Goal: Task Accomplishment & Management: Complete application form

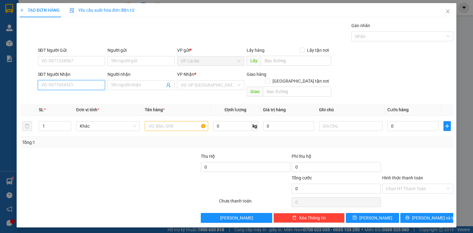
click at [82, 84] on input "SĐT Người Nhận" at bounding box center [71, 85] width 67 height 10
click at [62, 58] on input "SĐT Người Gửi" at bounding box center [71, 61] width 67 height 10
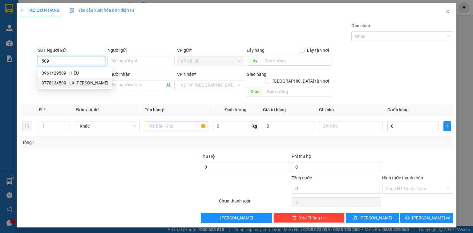
click at [72, 82] on div "0778134509 - LX [PERSON_NAME]" at bounding box center [75, 82] width 67 height 7
type input "0778134509"
type input "LX [PERSON_NAME]"
type input "LX PHÙNG KHANG BOT CL"
type input "0909310485"
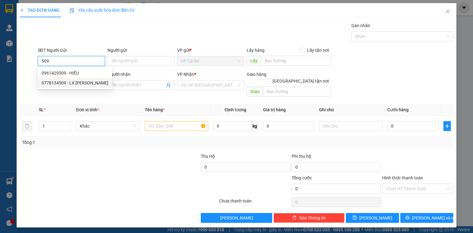
type input "TOÀN"
type input "20.000"
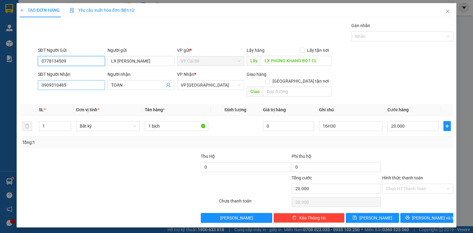
type input "0778134509"
drag, startPoint x: 71, startPoint y: 86, endPoint x: 27, endPoint y: 104, distance: 47.1
click at [27, 104] on div "Transit Pickup Surcharge Ids Transit Deliver Surcharge Ids Transit Deliver Surc…" at bounding box center [236, 122] width 433 height 200
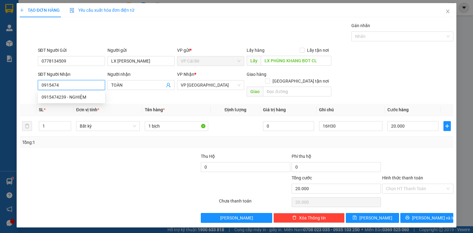
click at [74, 98] on div "0915474239 - NGHIỆM" at bounding box center [72, 97] width 60 height 7
type input "0915474239"
type input "NGHIỆM"
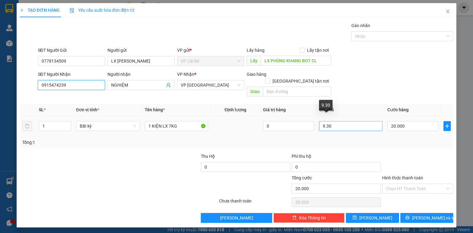
type input "0915474239"
click at [322, 121] on input "9.30" at bounding box center [350, 126] width 63 height 10
type input "7.30"
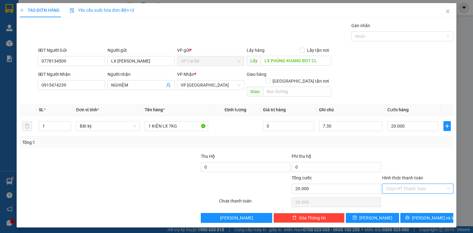
click at [413, 184] on input "Hình thức thanh toán" at bounding box center [414, 188] width 59 height 9
click at [415, 190] on div "Tại văn phòng" at bounding box center [417, 193] width 64 height 7
type input "0"
click at [385, 213] on button "[PERSON_NAME]" at bounding box center [371, 218] width 53 height 10
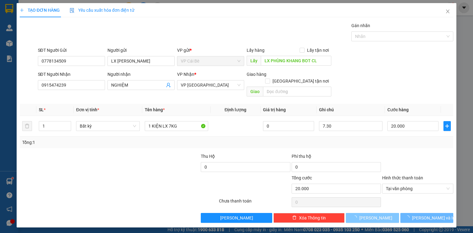
type input "0"
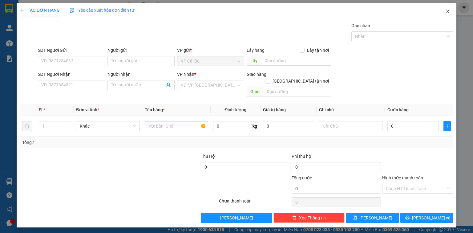
click at [448, 13] on icon "close" at bounding box center [447, 11] width 5 height 5
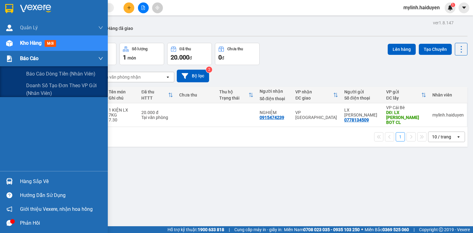
click at [29, 58] on span "Báo cáo" at bounding box center [29, 58] width 18 height 8
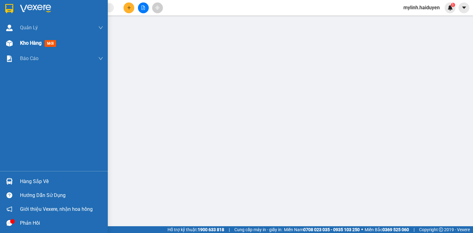
click at [32, 42] on span "Kho hàng" at bounding box center [31, 43] width 22 height 6
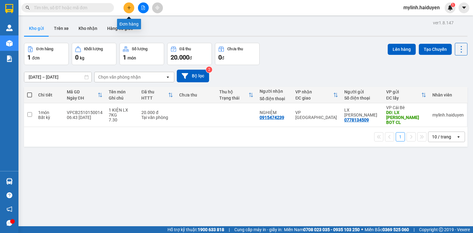
click at [128, 10] on button at bounding box center [128, 7] width 11 height 11
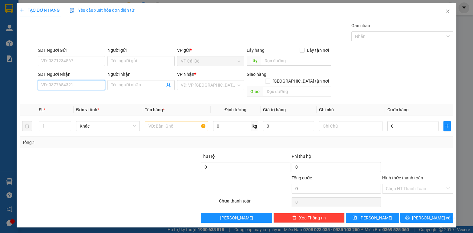
click at [91, 89] on input "SĐT Người Nhận" at bounding box center [71, 85] width 67 height 10
type input "0"
drag, startPoint x: 50, startPoint y: 87, endPoint x: 31, endPoint y: 94, distance: 19.9
click at [31, 94] on div "Transit Pickup Surcharge Ids Transit Deliver Surcharge Ids Transit Deliver Surc…" at bounding box center [236, 122] width 433 height 200
type input "899"
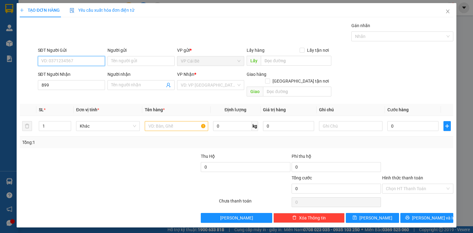
click at [69, 63] on input "SĐT Người Gửi" at bounding box center [71, 61] width 67 height 10
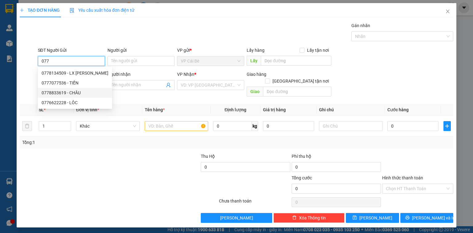
type input "077"
click at [122, 104] on th "Đơn vị tính *" at bounding box center [108, 110] width 68 height 12
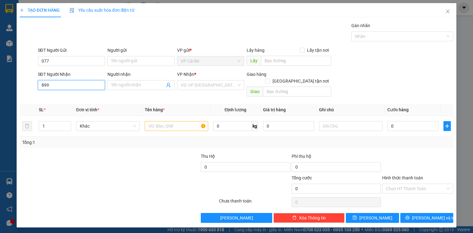
drag, startPoint x: 27, startPoint y: 98, endPoint x: 16, endPoint y: 102, distance: 11.9
click at [16, 102] on div "TẠO ĐƠN HÀNG Yêu cầu xuất hóa đơn điện tử Transit Pickup Surcharge Ids Transit …" at bounding box center [236, 116] width 473 height 233
type input "0939961899"
click at [60, 100] on div "0939961899 - TUẤN" at bounding box center [72, 97] width 60 height 7
type input "TUẤN"
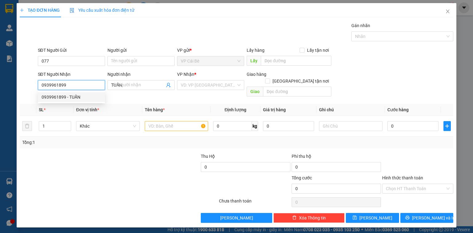
type input "40.000"
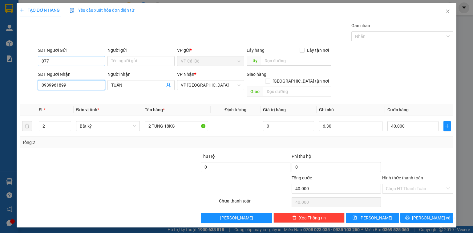
type input "0939961899"
click at [73, 63] on input "077" at bounding box center [71, 61] width 67 height 10
click at [67, 71] on div "0775835897" at bounding box center [72, 73] width 60 height 7
type input "0775835897"
type input "PHỞ 6 SG"
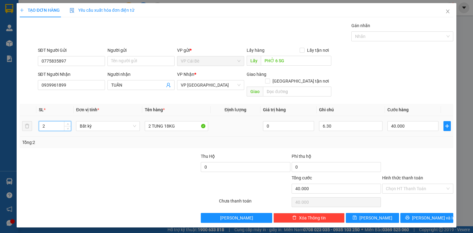
drag, startPoint x: 46, startPoint y: 120, endPoint x: 42, endPoint y: 121, distance: 3.7
click at [42, 121] on input "2" at bounding box center [55, 125] width 32 height 9
type input "1"
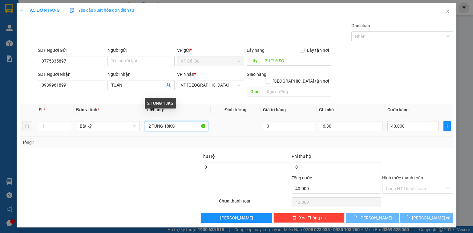
type input "0"
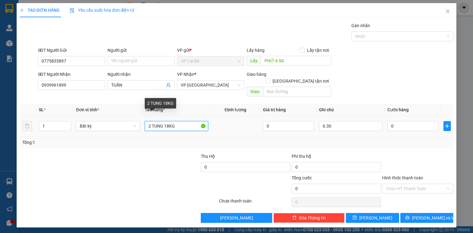
click at [148, 122] on input "2 TUNG 18KG" at bounding box center [176, 126] width 63 height 10
click at [170, 121] on input "1 TUNG 18KG" at bounding box center [176, 126] width 63 height 10
type input "1 TUNG 10KG"
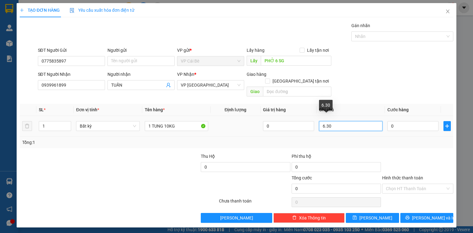
drag, startPoint x: 324, startPoint y: 121, endPoint x: 320, endPoint y: 122, distance: 3.9
click at [320, 122] on input "6.30" at bounding box center [350, 126] width 63 height 10
type input "7.30"
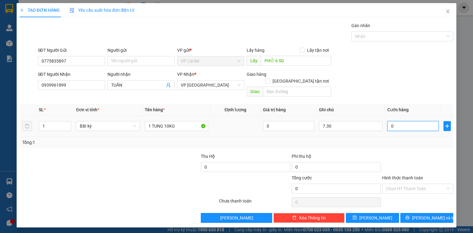
click at [412, 121] on input "0" at bounding box center [412, 126] width 51 height 10
type input "2"
type input "20"
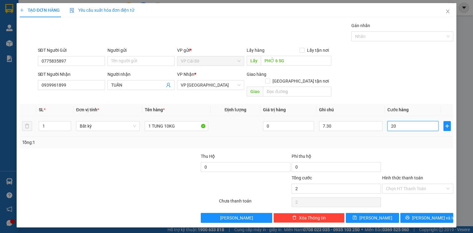
type input "20"
type input "20.000"
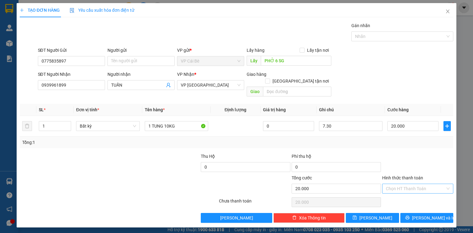
click at [412, 184] on input "Hình thức thanh toán" at bounding box center [414, 188] width 59 height 9
click at [398, 191] on div "Tại văn phòng" at bounding box center [417, 193] width 64 height 7
type input "0"
click at [387, 213] on button "[PERSON_NAME]" at bounding box center [371, 218] width 53 height 10
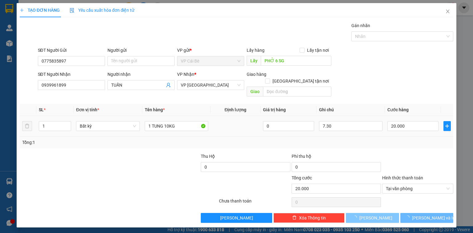
type input "0"
